Goal: Task Accomplishment & Management: Manage account settings

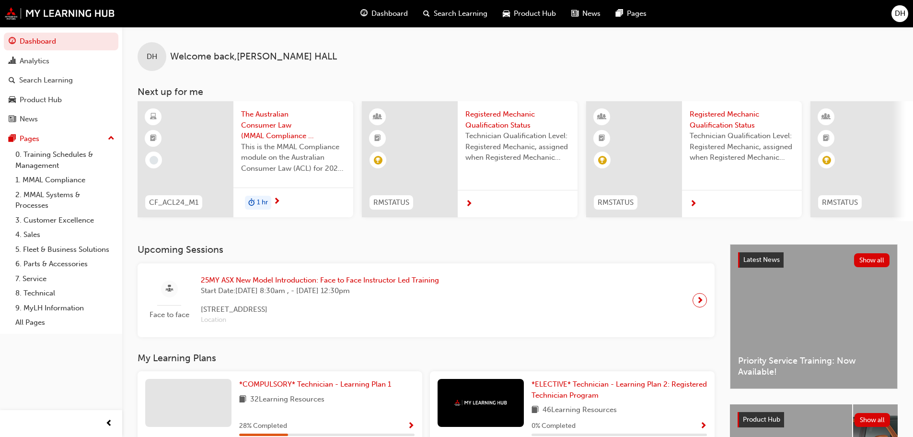
click at [901, 23] on div "Dashboard Search Learning Product Hub News Pages DH" at bounding box center [456, 13] width 913 height 27
click at [901, 13] on span "DH" at bounding box center [900, 13] width 11 height 11
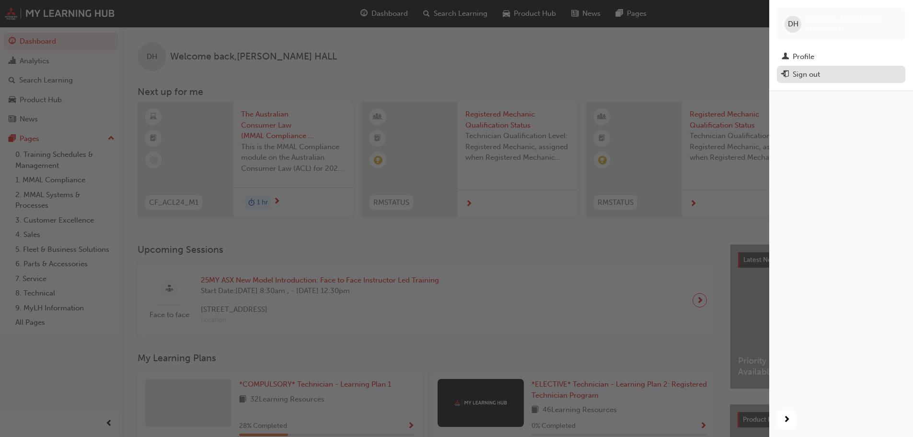
click at [816, 74] on div "Sign out" at bounding box center [806, 74] width 27 height 11
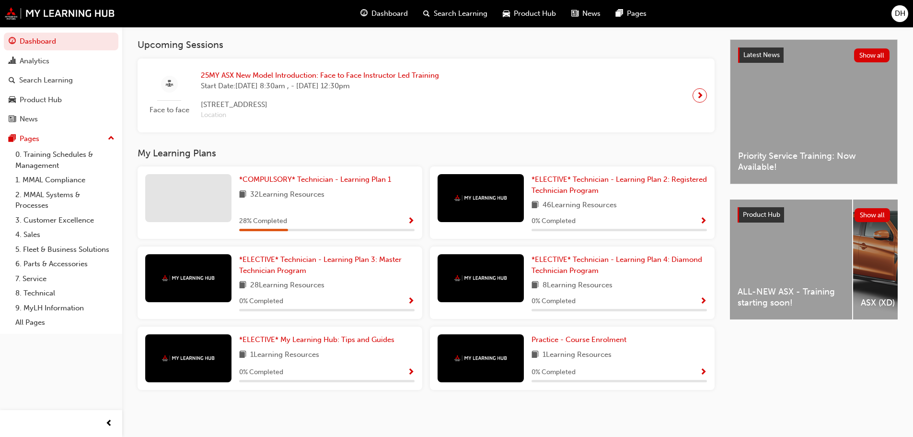
scroll to position [209, 0]
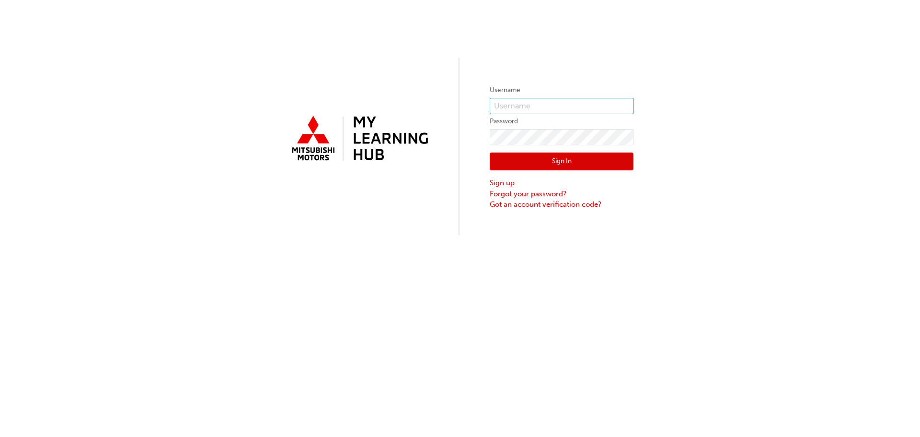
type input "[PERSON_NAME][EMAIL_ADDRESS][DOMAIN_NAME]"
click at [606, 104] on input "[PERSON_NAME][EMAIL_ADDRESS][DOMAIN_NAME]" at bounding box center [562, 106] width 144 height 16
click at [701, 116] on div "Username [PERSON_NAME][EMAIL_ADDRESS][DOMAIN_NAME] Password Sign In Sign up For…" at bounding box center [460, 117] width 920 height 235
